Goal: Task Accomplishment & Management: Manage account settings

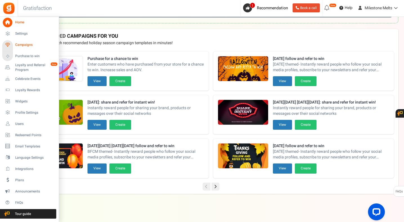
click at [26, 43] on span "Campaigns" at bounding box center [34, 44] width 39 height 5
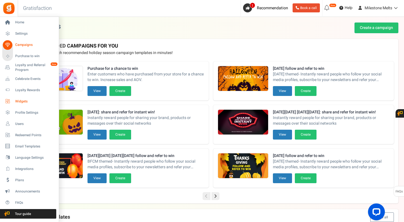
click at [26, 102] on span "Widgets" at bounding box center [34, 101] width 39 height 5
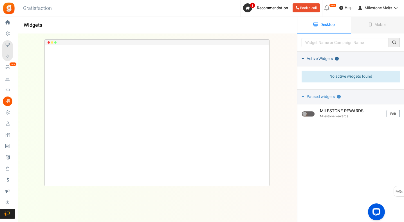
click at [302, 59] on icon at bounding box center [303, 58] width 3 height 4
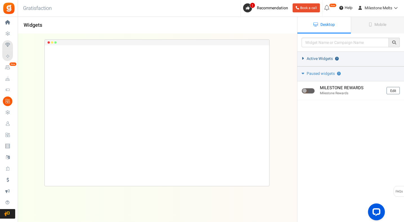
click at [302, 59] on icon at bounding box center [303, 58] width 4 height 3
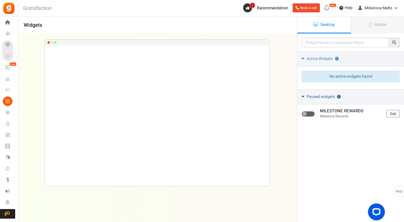
click at [306, 97] on link "Paused widgets ?" at bounding box center [350, 96] width 107 height 15
click at [382, 29] on link "Mobile" at bounding box center [377, 25] width 53 height 17
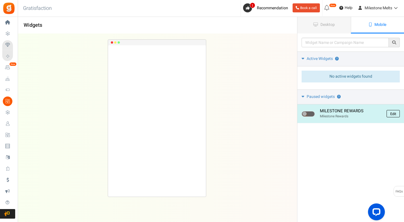
click at [391, 112] on link "Edit" at bounding box center [393, 113] width 13 height 7
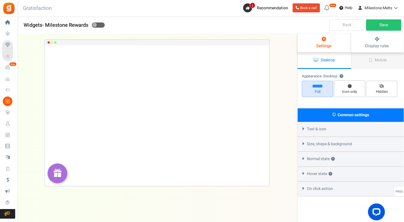
select select "left-bottom-bar"
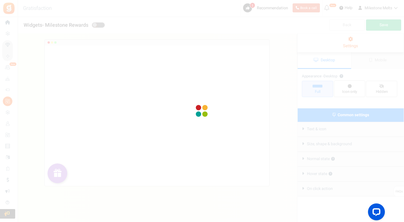
radio input "true"
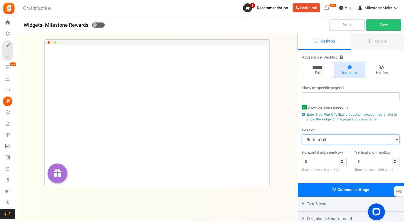
click at [323, 139] on select "Mid Right Mid Left Top Bar Top Left Top Right Top Center Bottom Bar Bottom Left…" at bounding box center [351, 139] width 98 height 10
select select "lower-right-corner"
click at [302, 134] on select "Mid Right Mid Left Top Bar Top Left Top Right Top Center Bottom Bar Bottom Left…" at bounding box center [351, 139] width 98 height 10
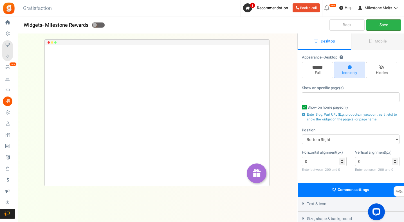
click at [387, 25] on link "Save" at bounding box center [383, 24] width 35 height 11
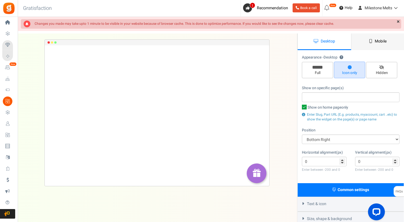
click at [385, 41] on span "Mobile" at bounding box center [381, 41] width 12 height 6
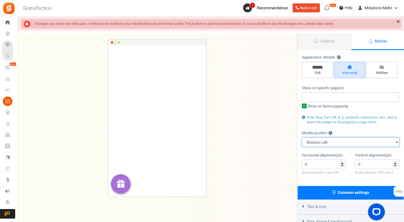
click at [352, 140] on select "Top Right Top Left Top Center Bottom Right Bottom Left Bottom Center" at bounding box center [351, 142] width 98 height 10
select select "right"
click at [302, 137] on select "Top Right Top Left Top Center Bottom Right Bottom Left Bottom Center" at bounding box center [351, 142] width 98 height 10
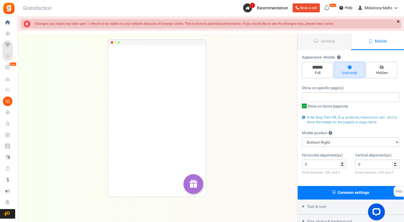
click at [398, 21] on link "×" at bounding box center [398, 22] width 6 height 6
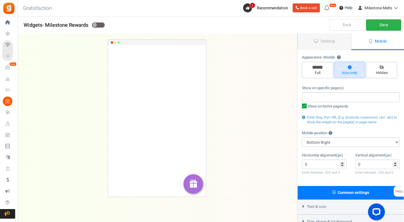
click at [383, 24] on link "Save" at bounding box center [383, 24] width 35 height 11
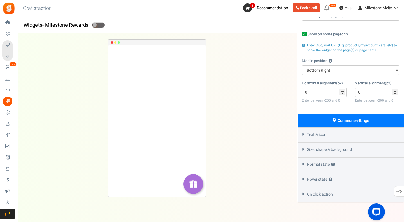
scroll to position [80, 0]
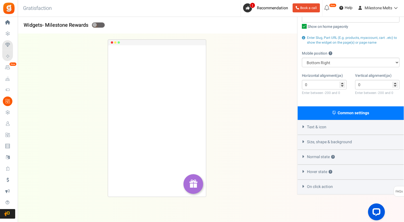
click at [301, 122] on div "Text & icon" at bounding box center [351, 127] width 106 height 15
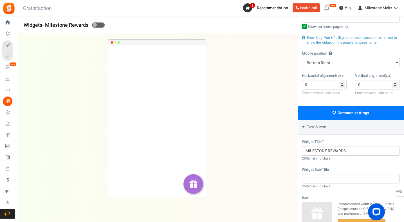
scroll to position [164, 0]
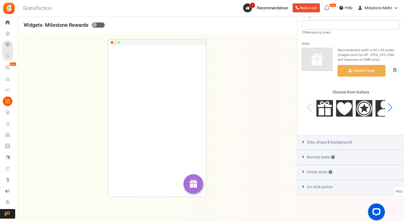
click at [302, 141] on icon at bounding box center [303, 142] width 4 height 3
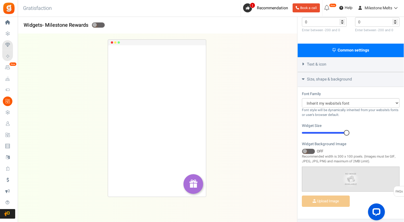
scroll to position [127, 0]
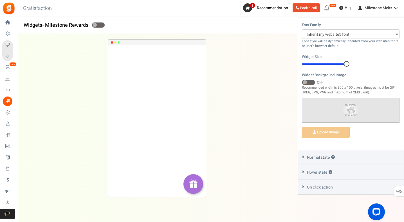
click at [304, 156] on icon at bounding box center [303, 157] width 4 height 3
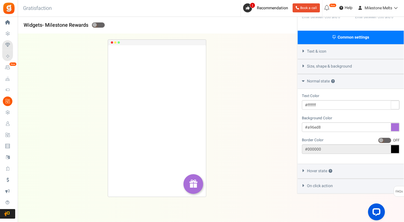
scroll to position [154, 0]
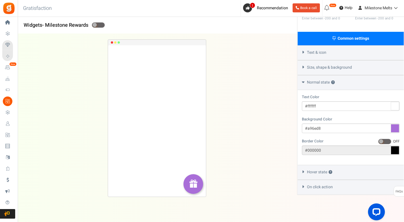
click at [303, 172] on div "Hover state ?" at bounding box center [351, 172] width 106 height 15
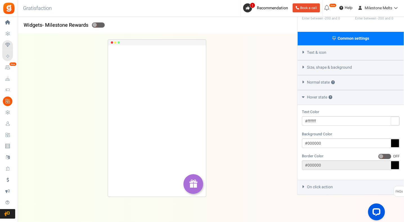
click at [302, 188] on div "On click action" at bounding box center [351, 187] width 106 height 15
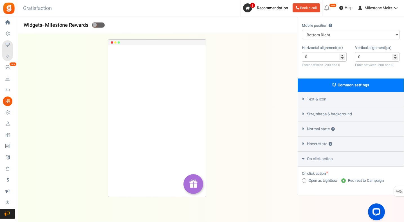
scroll to position [0, 0]
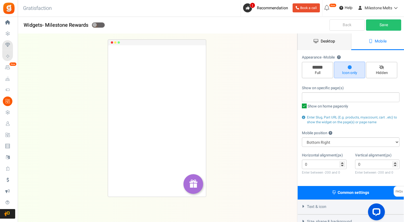
click at [328, 44] on span "Desktop" at bounding box center [328, 41] width 14 height 6
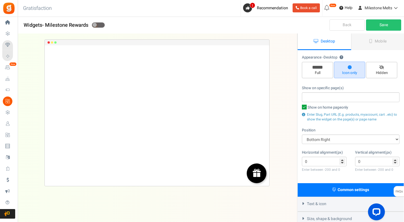
click at [259, 173] on img at bounding box center [256, 172] width 9 height 9
click at [381, 43] on span "Mobile" at bounding box center [381, 41] width 12 height 6
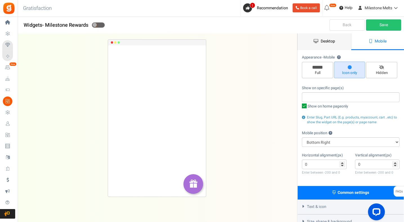
click at [333, 41] on span "Desktop" at bounding box center [328, 41] width 14 height 6
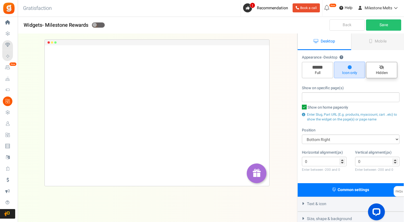
click at [380, 68] on icon at bounding box center [381, 68] width 5 height 4
click at [382, 67] on input "Hidden" at bounding box center [384, 65] width 4 height 4
radio input "true"
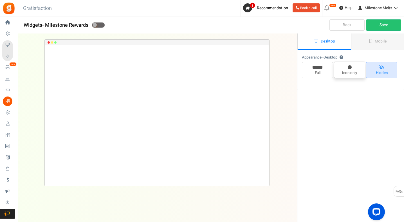
click at [347, 72] on span "Icon only" at bounding box center [350, 72] width 26 height 5
click at [350, 66] on input "Icon only" at bounding box center [352, 65] width 4 height 4
radio input "true"
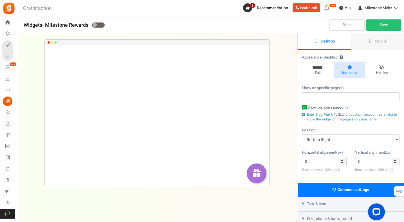
click at [304, 107] on icon at bounding box center [304, 107] width 5 height 5
click at [300, 107] on input "Show on home page only" at bounding box center [298, 108] width 4 height 4
click at [304, 107] on icon at bounding box center [305, 108] width 4 height 4
click at [300, 107] on input "Show on home page only" at bounding box center [298, 108] width 4 height 4
checkbox input "true"
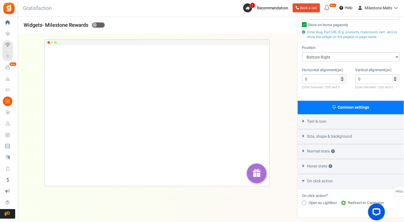
scroll to position [84, 0]
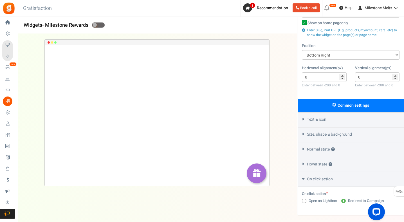
click at [309, 147] on span "Normal state ?" at bounding box center [321, 150] width 28 height 6
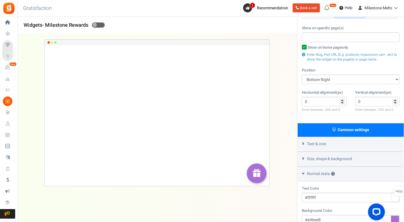
scroll to position [0, 0]
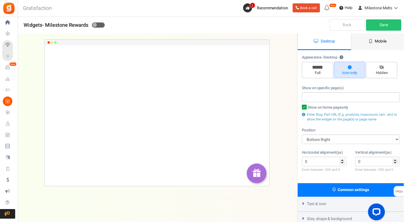
click at [366, 46] on link "Mobile" at bounding box center [377, 41] width 53 height 17
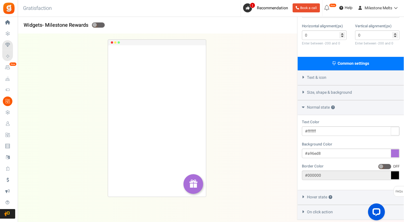
scroll to position [154, 0]
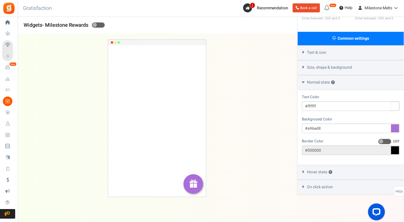
click at [325, 187] on span "On click action" at bounding box center [320, 187] width 26 height 6
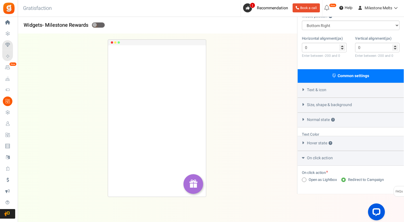
scroll to position [107, 0]
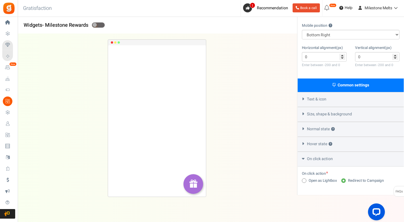
click at [320, 148] on div "Hover state ?" at bounding box center [351, 144] width 106 height 15
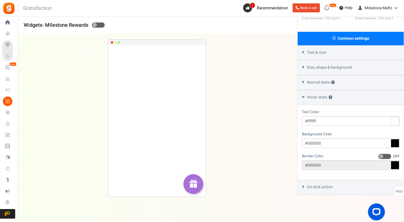
scroll to position [0, 0]
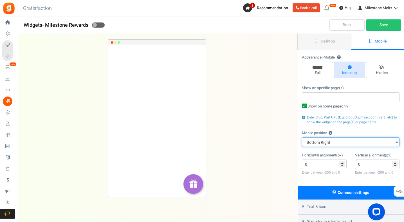
click at [349, 142] on select "Top Right Top Left Top Center Bottom Right Bottom Left Bottom Center" at bounding box center [351, 142] width 98 height 10
click at [276, 138] on div "MILESTONE REWARDS Loading.. × To configure LightBox layout please Click here" at bounding box center [156, 118] width 297 height 169
click at [312, 143] on select "Top Right Top Left Top Center Bottom Right Bottom Left Bottom Center" at bounding box center [351, 142] width 98 height 10
select select "top-left"
click at [302, 137] on select "Top Right Top Left Top Center Bottom Right Bottom Left Bottom Center" at bounding box center [351, 142] width 98 height 10
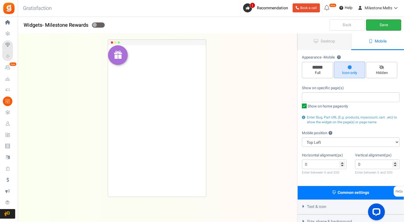
click at [383, 26] on link "Save" at bounding box center [383, 24] width 35 height 11
click at [383, 42] on span "Mobile" at bounding box center [381, 41] width 12 height 6
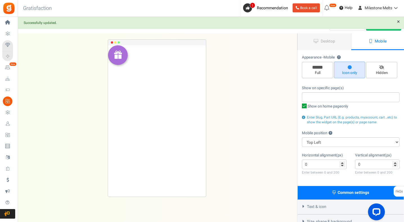
click at [380, 45] on link "Mobile" at bounding box center [377, 41] width 53 height 17
click at [377, 41] on span "Mobile" at bounding box center [381, 41] width 12 height 6
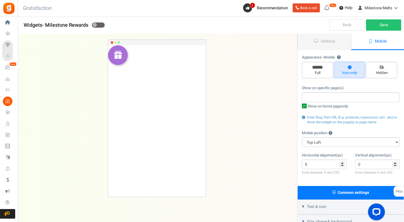
click at [379, 39] on span "Mobile" at bounding box center [381, 41] width 12 height 6
click at [328, 44] on link "Desktop" at bounding box center [324, 41] width 53 height 17
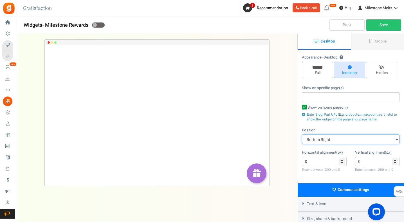
click at [347, 143] on select "Mid Right Mid Left Top Bar Top Left Top Right Top Center Bottom Bar Bottom Left…" at bounding box center [351, 139] width 98 height 10
select select "top-left-corner"
click at [302, 134] on select "Mid Right Mid Left Top Bar Top Left Top Right Top Center Bottom Bar Bottom Left…" at bounding box center [351, 139] width 98 height 10
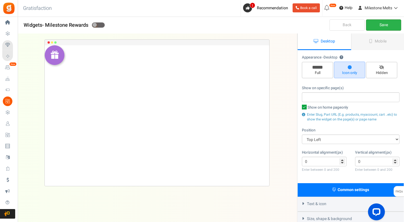
click at [383, 24] on link "Save" at bounding box center [383, 24] width 35 height 11
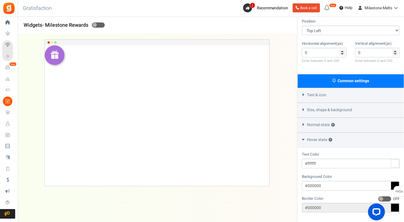
scroll to position [113, 0]
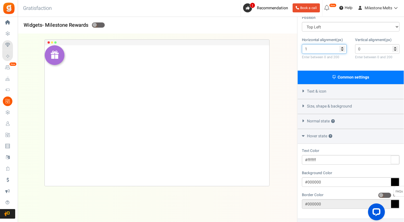
click at [340, 47] on input "1" at bounding box center [324, 49] width 45 height 10
click at [341, 46] on input "2" at bounding box center [324, 49] width 45 height 10
click at [341, 46] on input "3" at bounding box center [324, 49] width 45 height 10
click at [341, 46] on input "4" at bounding box center [324, 49] width 45 height 10
click at [341, 46] on input "8" at bounding box center [324, 49] width 45 height 10
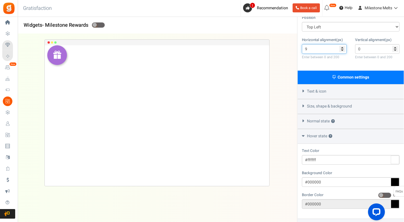
click at [341, 46] on input "9" at bounding box center [324, 49] width 45 height 10
click at [341, 46] on input "10" at bounding box center [324, 49] width 45 height 10
click at [341, 46] on input "11" at bounding box center [324, 49] width 45 height 10
click at [342, 51] on input "10" at bounding box center [324, 49] width 45 height 10
click at [342, 51] on input "9" at bounding box center [324, 49] width 45 height 10
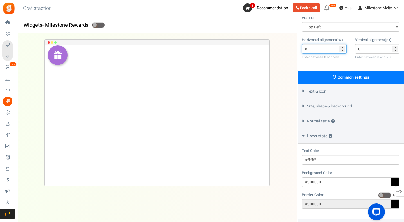
click at [342, 51] on input "8" at bounding box center [324, 49] width 45 height 10
click at [342, 51] on input "7" at bounding box center [324, 49] width 45 height 10
click at [342, 51] on input "6" at bounding box center [324, 49] width 45 height 10
click at [344, 52] on input "6" at bounding box center [324, 49] width 45 height 10
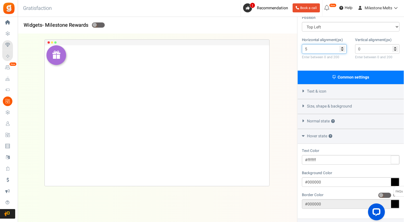
click at [342, 50] on input "5" at bounding box center [324, 49] width 45 height 10
click at [342, 50] on input "4" at bounding box center [324, 49] width 45 height 10
click at [342, 50] on input "3" at bounding box center [324, 49] width 45 height 10
click at [342, 50] on input "2" at bounding box center [324, 49] width 45 height 10
click at [342, 50] on input "1" at bounding box center [324, 49] width 45 height 10
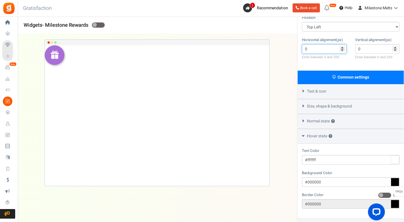
type input "0"
click at [342, 50] on input "0" at bounding box center [324, 49] width 45 height 10
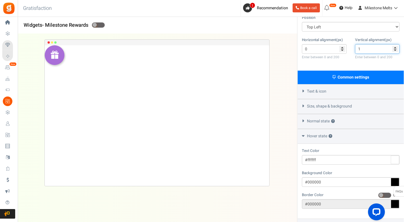
click at [395, 47] on input "1" at bounding box center [377, 49] width 45 height 10
click at [395, 47] on input "2" at bounding box center [377, 49] width 45 height 10
click at [395, 47] on input "3" at bounding box center [377, 49] width 45 height 10
click at [395, 47] on input "4" at bounding box center [377, 49] width 45 height 10
click at [395, 47] on input "5" at bounding box center [377, 49] width 45 height 10
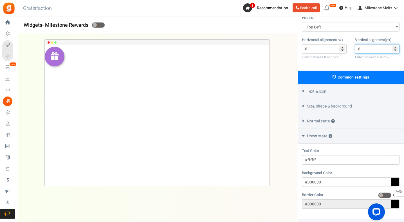
click at [395, 47] on input "6" at bounding box center [377, 49] width 45 height 10
click at [395, 47] on input "7" at bounding box center [377, 49] width 45 height 10
click at [395, 47] on input "8" at bounding box center [377, 49] width 45 height 10
click at [395, 47] on input "9" at bounding box center [377, 49] width 45 height 10
click at [395, 47] on input "10" at bounding box center [377, 49] width 45 height 10
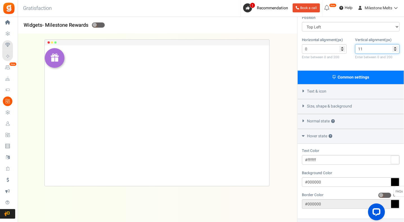
click at [395, 47] on input "11" at bounding box center [377, 49] width 45 height 10
click at [395, 47] on input "12" at bounding box center [377, 49] width 45 height 10
click at [395, 47] on input "13" at bounding box center [377, 49] width 45 height 10
click at [395, 47] on input "14" at bounding box center [377, 49] width 45 height 10
click at [395, 47] on input "15" at bounding box center [377, 49] width 45 height 10
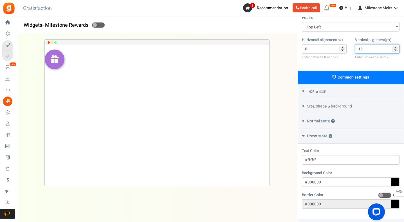
click at [395, 47] on input "16" at bounding box center [377, 49] width 45 height 10
click at [395, 47] on input "17" at bounding box center [377, 49] width 45 height 10
click at [395, 47] on input "18" at bounding box center [377, 49] width 45 height 10
click at [395, 47] on input "19" at bounding box center [377, 49] width 45 height 10
click at [395, 47] on input "20" at bounding box center [377, 49] width 45 height 10
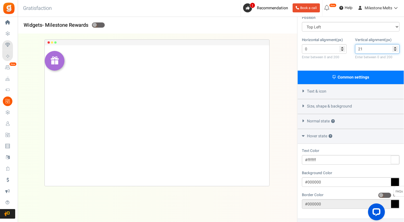
click at [395, 47] on input "21" at bounding box center [377, 49] width 45 height 10
click at [395, 47] on input "22" at bounding box center [377, 49] width 45 height 10
click at [395, 47] on input "23" at bounding box center [377, 49] width 45 height 10
click at [395, 47] on input "24" at bounding box center [377, 49] width 45 height 10
click at [395, 47] on input "25" at bounding box center [377, 49] width 45 height 10
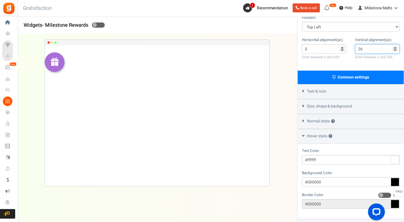
click at [395, 47] on input "26" at bounding box center [377, 49] width 45 height 10
click at [395, 47] on input "27" at bounding box center [377, 49] width 45 height 10
click at [395, 47] on input "28" at bounding box center [377, 49] width 45 height 10
click at [395, 47] on input "29" at bounding box center [377, 49] width 45 height 10
click at [395, 47] on input "30" at bounding box center [377, 49] width 45 height 10
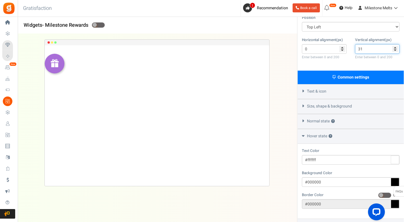
click at [395, 47] on input "31" at bounding box center [377, 49] width 45 height 10
click at [395, 47] on input "32" at bounding box center [377, 49] width 45 height 10
click at [395, 47] on input "33" at bounding box center [377, 49] width 45 height 10
click at [395, 47] on input "34" at bounding box center [377, 49] width 45 height 10
click at [395, 47] on input "35" at bounding box center [377, 49] width 45 height 10
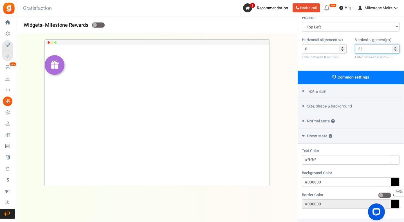
click at [395, 47] on input "36" at bounding box center [377, 49] width 45 height 10
click at [395, 47] on input "37" at bounding box center [377, 49] width 45 height 10
click at [395, 47] on input "38" at bounding box center [377, 49] width 45 height 10
click at [395, 47] on input "39" at bounding box center [377, 49] width 45 height 10
type input "40"
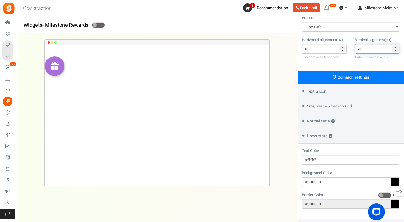
click at [395, 47] on input "40" at bounding box center [377, 49] width 45 height 10
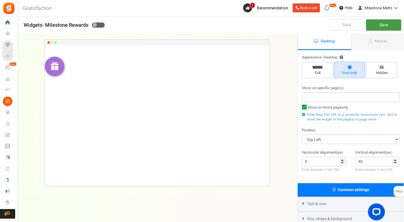
click at [390, 21] on link "Save" at bounding box center [383, 24] width 35 height 11
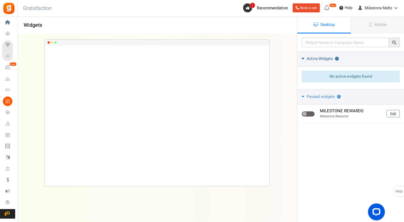
click at [303, 60] on link "Active Widgets ?" at bounding box center [350, 58] width 107 height 15
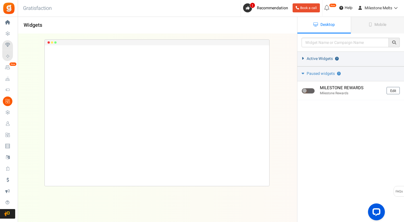
click at [303, 60] on link "Active Widgets ?" at bounding box center [350, 58] width 107 height 15
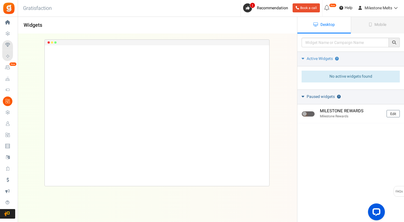
click at [305, 99] on link "Paused widgets ?" at bounding box center [350, 96] width 107 height 15
click at [304, 54] on link "Active Widgets ?" at bounding box center [350, 58] width 107 height 15
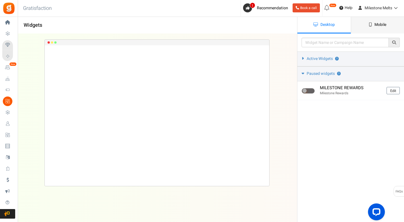
click at [370, 23] on icon at bounding box center [370, 25] width 3 height 4
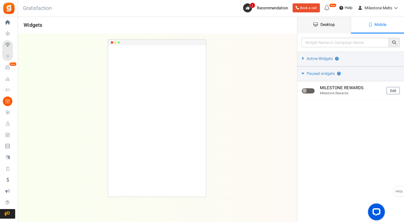
click at [326, 21] on link "Desktop" at bounding box center [323, 25] width 53 height 17
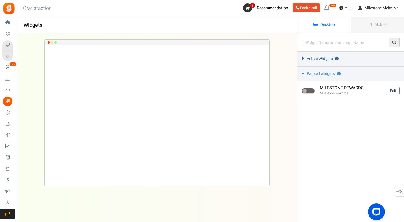
click at [304, 64] on link "Active Widgets ?" at bounding box center [350, 58] width 107 height 15
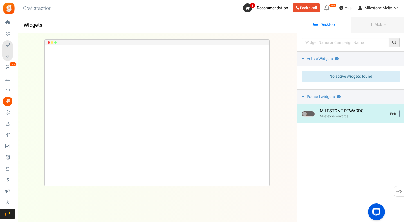
click at [309, 114] on span at bounding box center [308, 114] width 13 height 6
click at [305, 114] on input "checkbox" at bounding box center [304, 114] width 4 height 4
click at [308, 114] on span at bounding box center [308, 114] width 13 height 6
click at [305, 114] on input "checkbox" at bounding box center [304, 114] width 4 height 4
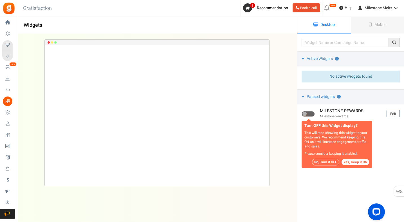
click at [347, 161] on button "Yes, Keep it ON" at bounding box center [356, 162] width 28 height 6
checkbox input "true"
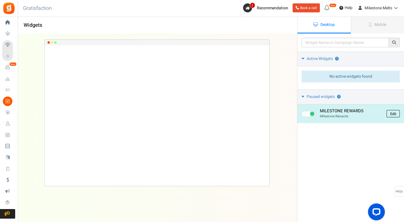
click at [394, 111] on link "Edit" at bounding box center [393, 113] width 13 height 7
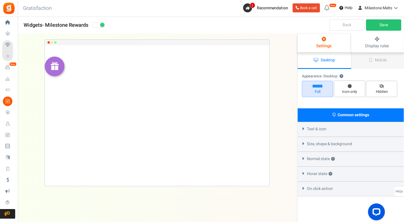
select select "top-left-corner"
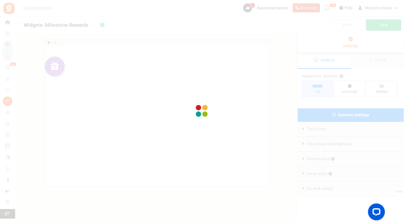
radio input "true"
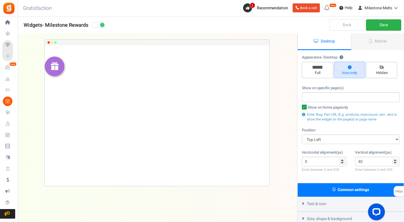
click at [378, 27] on link "Save" at bounding box center [383, 24] width 35 height 11
click at [380, 43] on span "Mobile" at bounding box center [381, 41] width 12 height 6
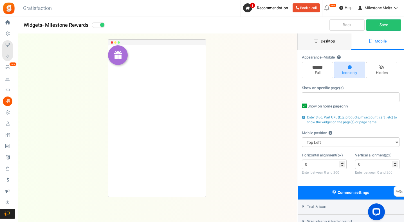
click at [326, 41] on span "Desktop" at bounding box center [328, 41] width 14 height 6
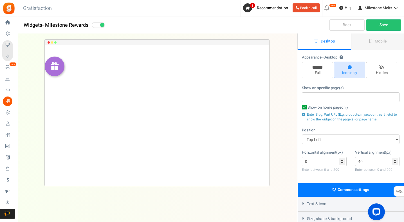
click at [101, 28] on h1 "Widgets - Milestone Rewards" at bounding box center [157, 25] width 279 height 11
click at [101, 25] on span at bounding box center [98, 25] width 13 height 6
click at [95, 25] on input "checkbox" at bounding box center [94, 25] width 4 height 4
checkbox input "false"
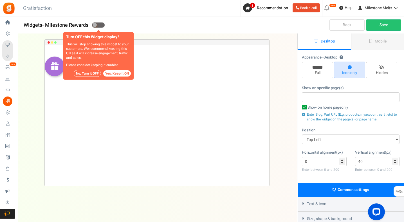
click at [92, 74] on button "No, Turn it OFF" at bounding box center [87, 73] width 27 height 7
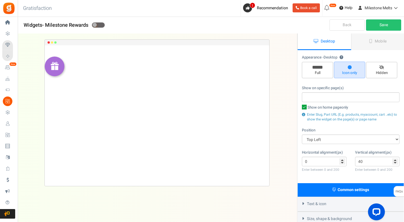
click at [305, 107] on icon at bounding box center [304, 107] width 5 height 5
click at [300, 107] on input "Show on home page only" at bounding box center [298, 108] width 4 height 4
checkbox input "false"
click at [380, 71] on span "Hidden" at bounding box center [382, 72] width 26 height 5
click at [382, 67] on input "Hidden" at bounding box center [384, 65] width 4 height 4
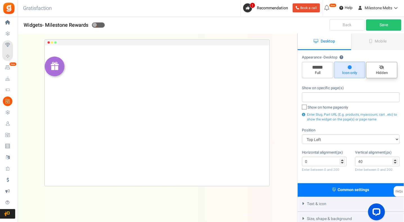
radio input "true"
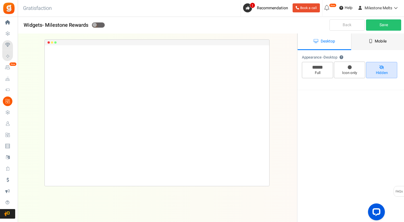
drag, startPoint x: 378, startPoint y: 41, endPoint x: 366, endPoint y: 34, distance: 13.8
click at [378, 40] on span "Mobile" at bounding box center [381, 41] width 12 height 6
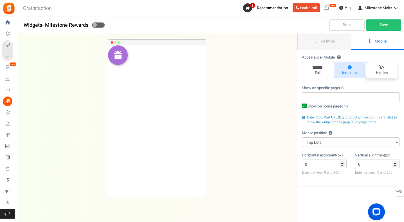
click at [382, 71] on span "Hidden" at bounding box center [382, 72] width 26 height 5
click at [382, 67] on input "Hidden" at bounding box center [384, 65] width 4 height 4
radio input "true"
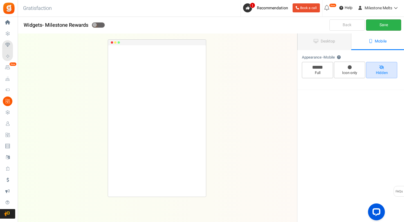
click at [392, 23] on link "Save" at bounding box center [383, 24] width 35 height 11
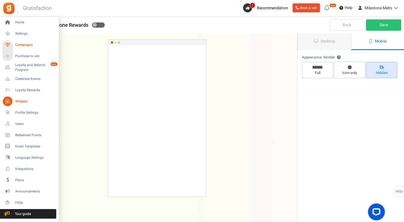
click at [24, 45] on span "Campaigns" at bounding box center [34, 44] width 39 height 5
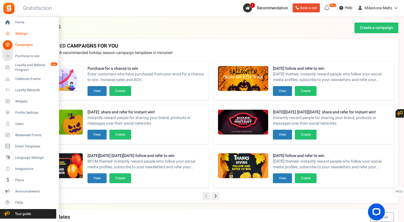
click at [22, 35] on span "Settings" at bounding box center [34, 33] width 39 height 5
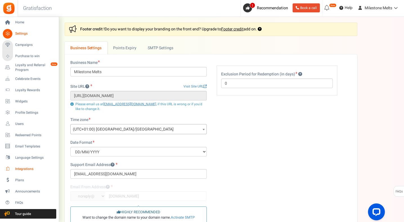
click at [27, 171] on span "Integrations" at bounding box center [34, 169] width 39 height 5
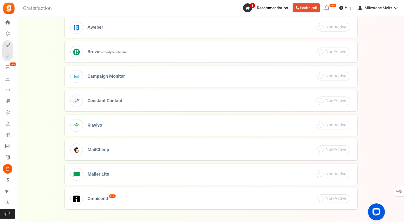
scroll to position [33, 0]
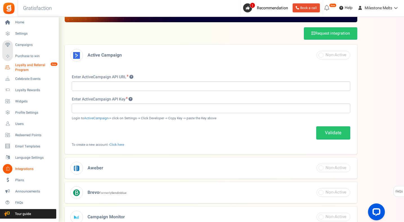
click at [18, 64] on span "Loyalty and Referral Program" at bounding box center [35, 68] width 41 height 10
